Goal: Transaction & Acquisition: Purchase product/service

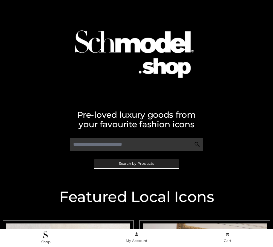
click at [136, 164] on span "Search by Products" at bounding box center [136, 164] width 35 height 4
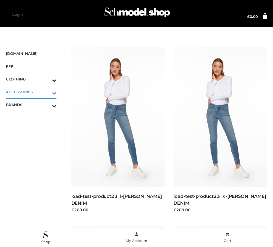
click at [46, 92] on icon "Toggle Submenu" at bounding box center [23, 93] width 67 height 7
click at [34, 118] on span "JEWELRY" at bounding box center [34, 117] width 44 height 7
click at [46, 130] on icon "Toggle Submenu" at bounding box center [23, 131] width 67 height 7
click at [34, 130] on span "PARKERSMITH" at bounding box center [34, 130] width 44 height 7
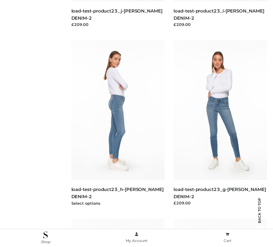
click at [118, 124] on img at bounding box center [117, 110] width 93 height 140
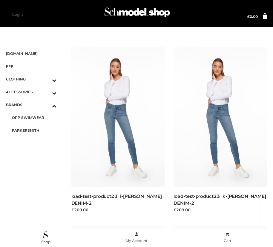
scroll to position [543, 0]
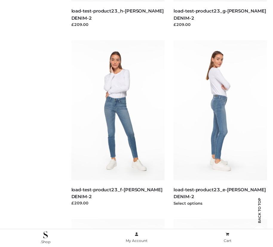
click at [220, 124] on img at bounding box center [219, 110] width 93 height 140
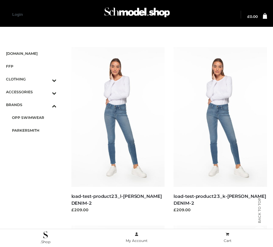
scroll to position [722, 0]
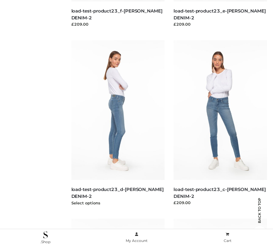
click at [118, 124] on img at bounding box center [117, 110] width 93 height 140
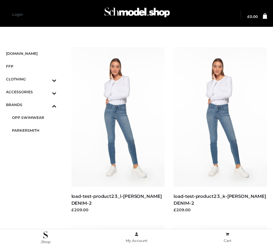
scroll to position [7, 0]
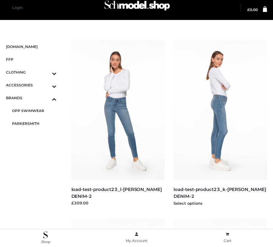
click at [220, 124] on img at bounding box center [219, 110] width 93 height 140
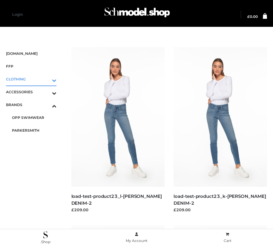
click at [46, 79] on icon "Toggle Submenu" at bounding box center [23, 80] width 67 height 7
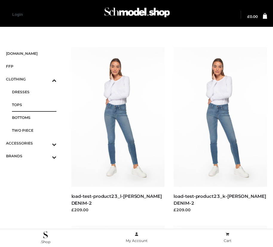
click at [34, 105] on span "TOPS" at bounding box center [34, 104] width 44 height 7
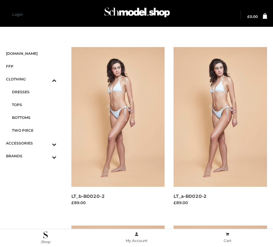
scroll to position [186, 0]
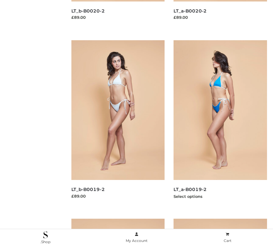
click at [220, 124] on img at bounding box center [219, 110] width 93 height 140
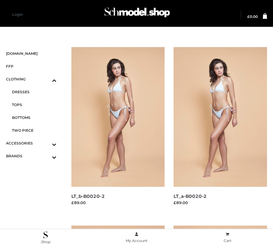
scroll to position [543, 0]
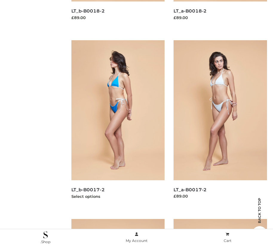
click at [118, 124] on img at bounding box center [117, 110] width 93 height 140
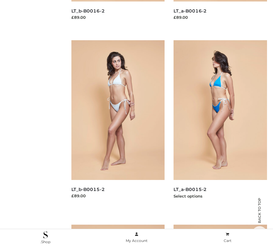
click at [220, 124] on img at bounding box center [219, 110] width 93 height 140
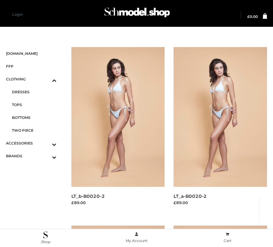
scroll to position [186, 0]
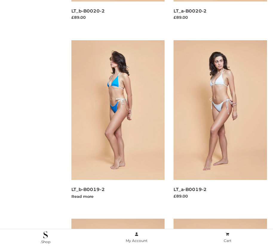
click at [118, 124] on img at bounding box center [117, 110] width 93 height 140
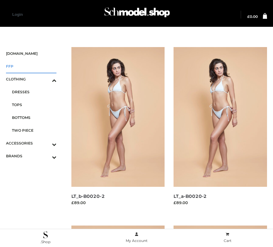
click at [31, 66] on span "FFP" at bounding box center [31, 66] width 50 height 7
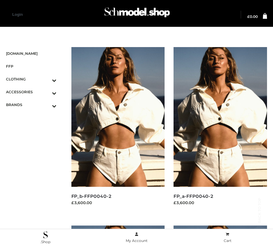
scroll to position [722, 0]
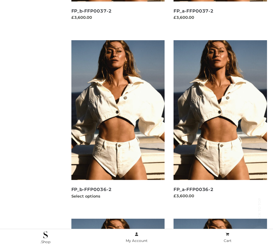
click at [118, 124] on img at bounding box center [117, 110] width 93 height 140
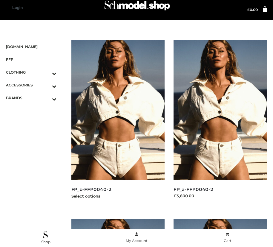
click at [118, 124] on img at bounding box center [117, 110] width 93 height 140
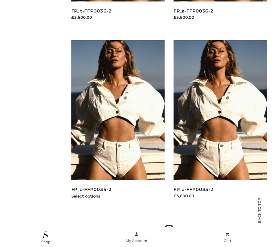
click at [118, 124] on img at bounding box center [117, 110] width 93 height 140
